Goal: Find specific page/section: Find specific page/section

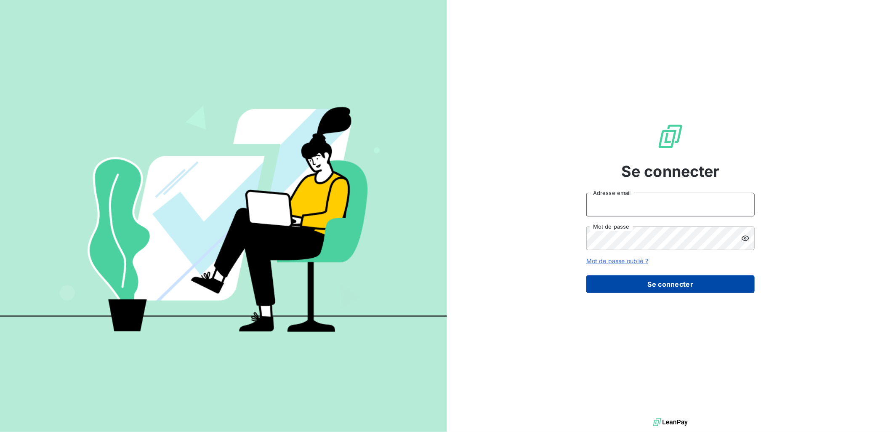
type input "[PERSON_NAME][EMAIL_ADDRESS][DOMAIN_NAME]"
click at [651, 289] on button "Se connecter" at bounding box center [670, 284] width 168 height 18
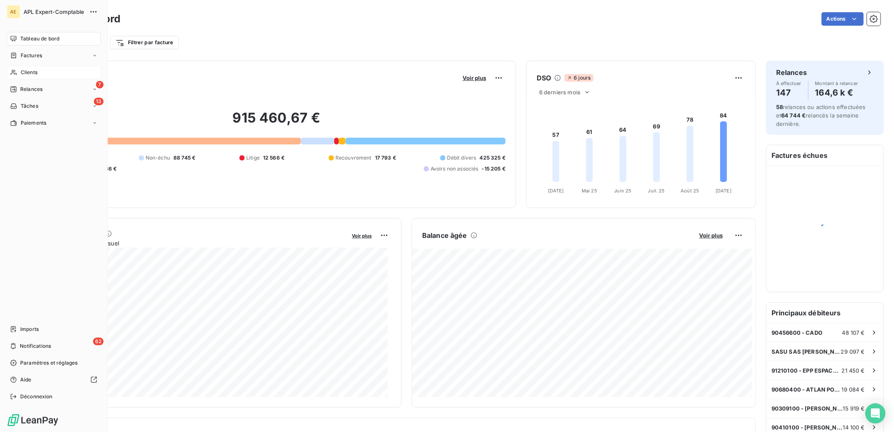
click at [28, 72] on span "Clients" at bounding box center [29, 73] width 17 height 8
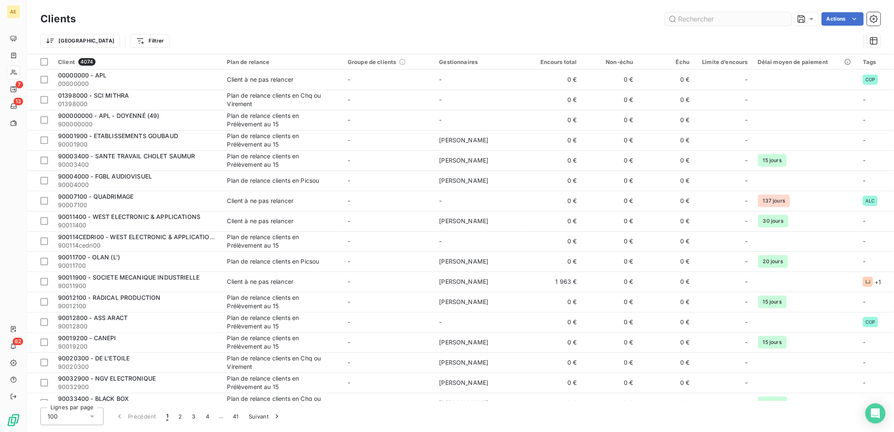
click at [727, 16] on input "text" at bounding box center [728, 18] width 126 height 13
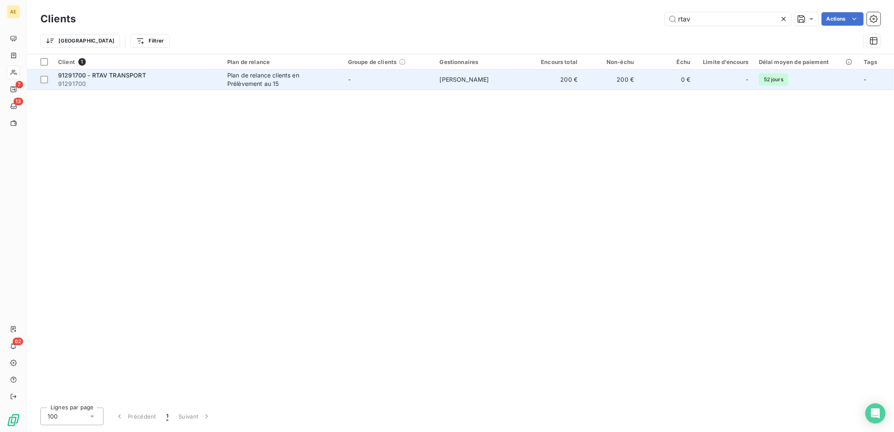
type input "rtav"
click at [312, 83] on div "Plan de relance clients en Prélèvement au 15" at bounding box center [279, 79] width 105 height 17
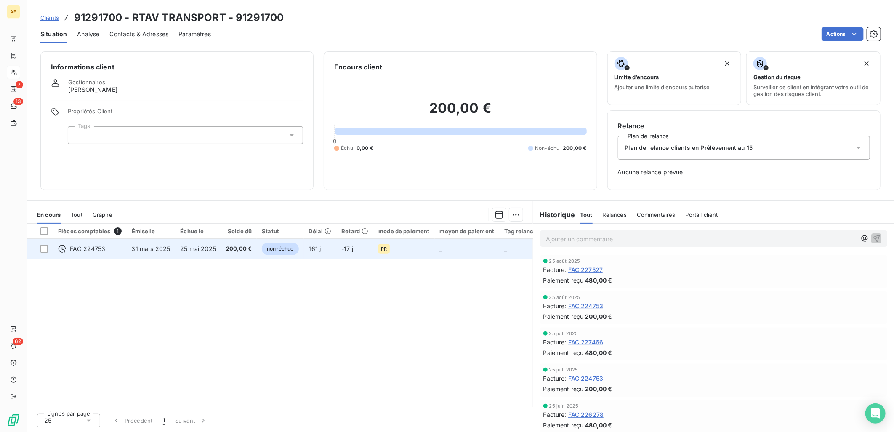
click at [168, 256] on td "31 mars 2025" at bounding box center [151, 249] width 49 height 20
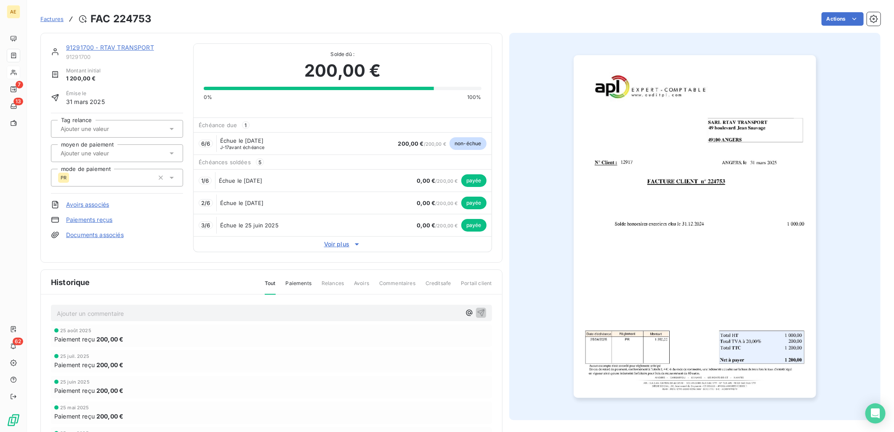
click at [99, 45] on link "91291700 - RTAV TRANSPORT" at bounding box center [110, 47] width 88 height 7
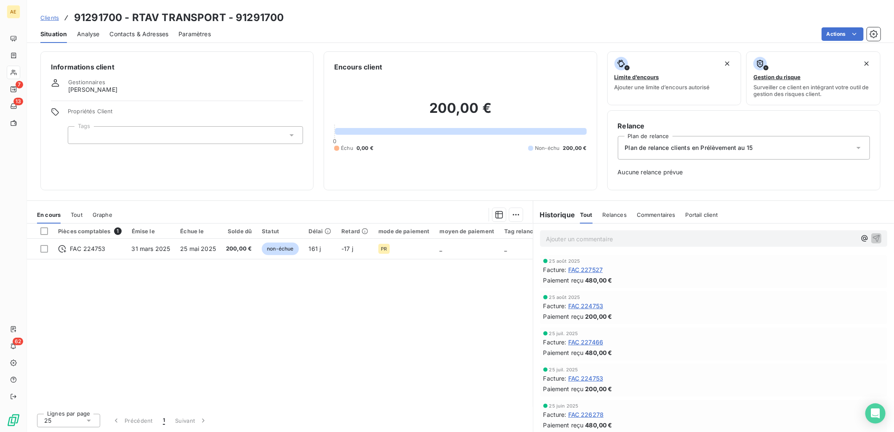
click at [53, 14] on span "Clients" at bounding box center [49, 17] width 19 height 7
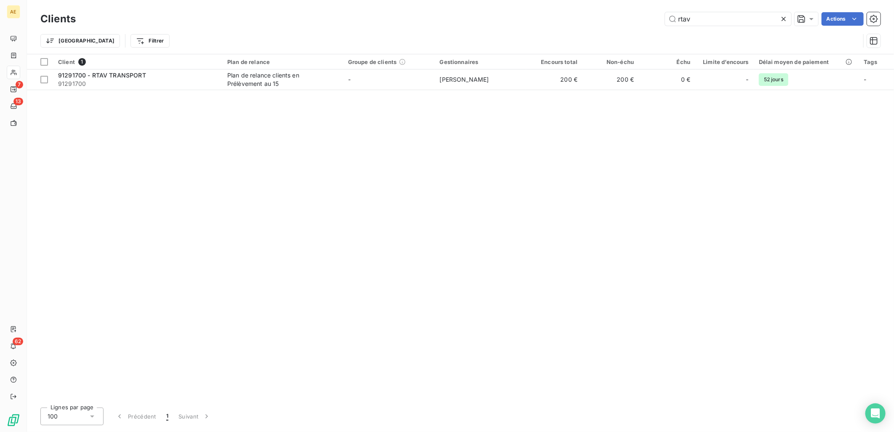
drag, startPoint x: 697, startPoint y: 18, endPoint x: 553, endPoint y: 27, distance: 143.8
click at [553, 26] on div "Clients rtav Actions" at bounding box center [460, 19] width 840 height 18
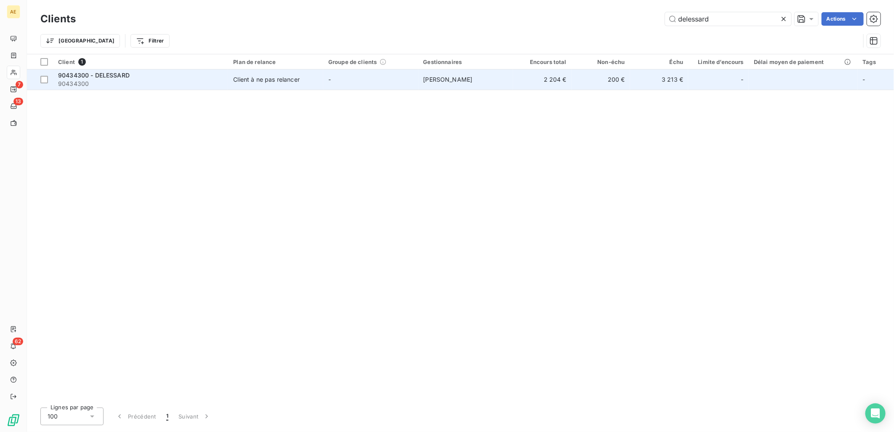
type input "delessard"
click at [165, 71] on div "90434300 - DELESSARD" at bounding box center [140, 75] width 165 height 8
